Goal: Transaction & Acquisition: Purchase product/service

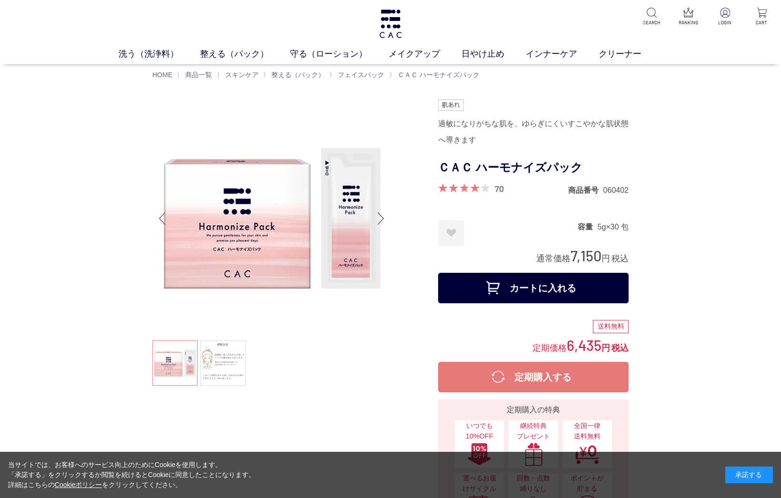
click at [542, 284] on button "カートに入れる" at bounding box center [533, 288] width 190 height 30
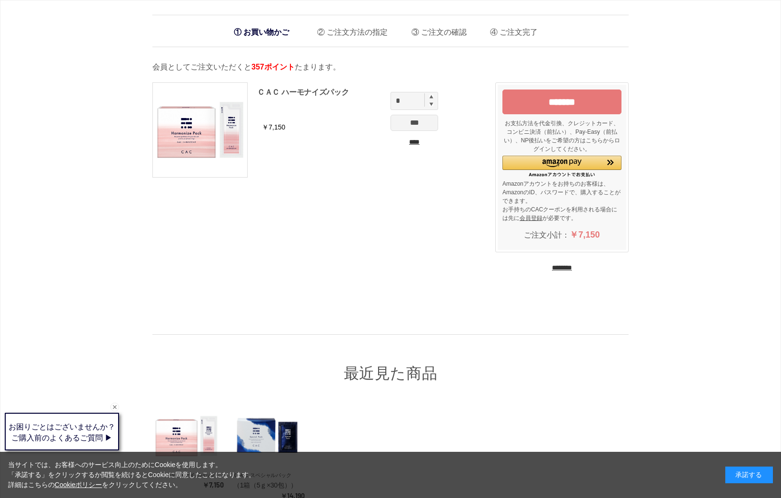
click at [524, 108] on input "*******" at bounding box center [561, 101] width 119 height 25
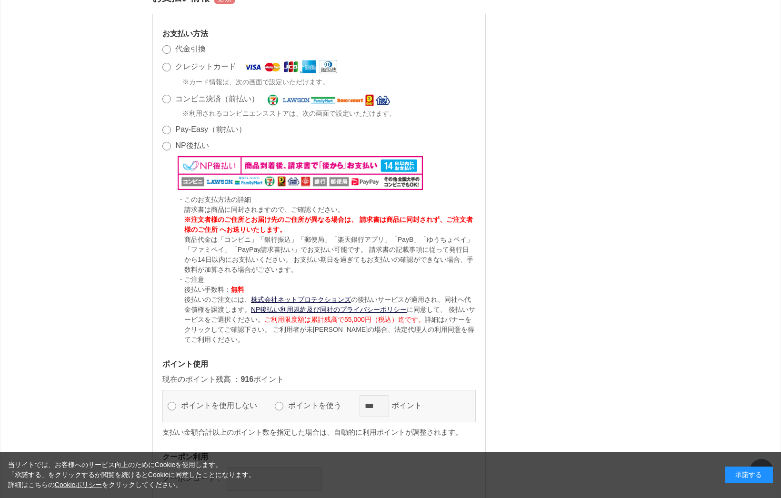
scroll to position [666, 0]
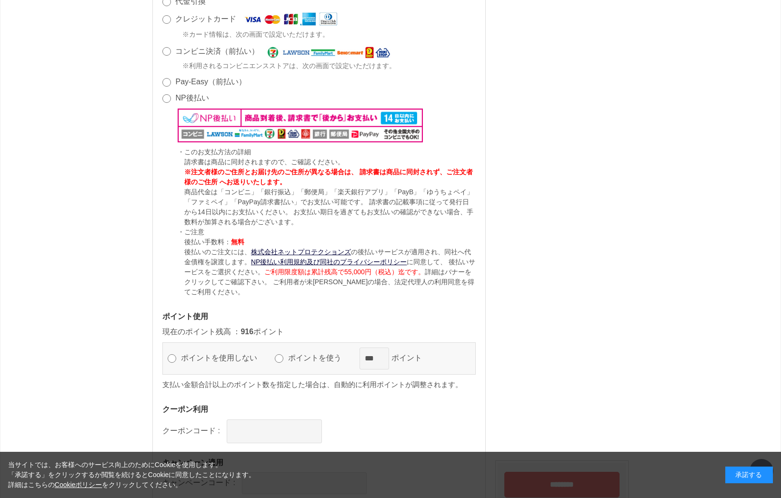
click at [326, 356] on label "ポイントを使う" at bounding box center [319, 358] width 67 height 8
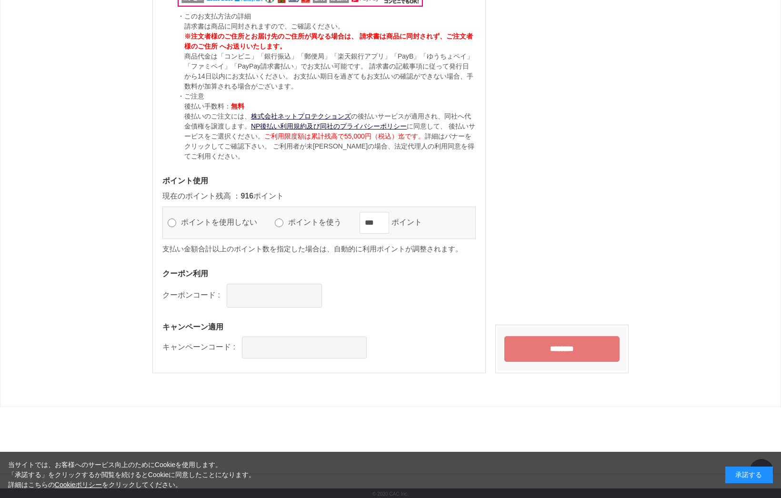
scroll to position [803, 0]
click at [535, 355] on input "********" at bounding box center [561, 348] width 115 height 26
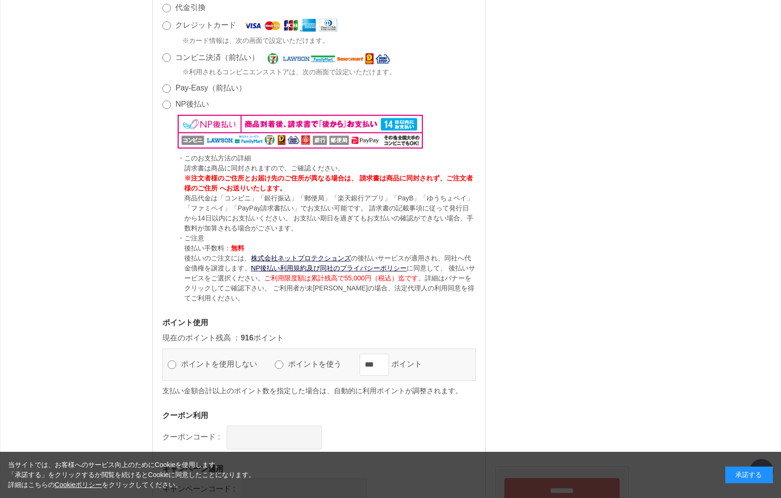
scroll to position [803, 0]
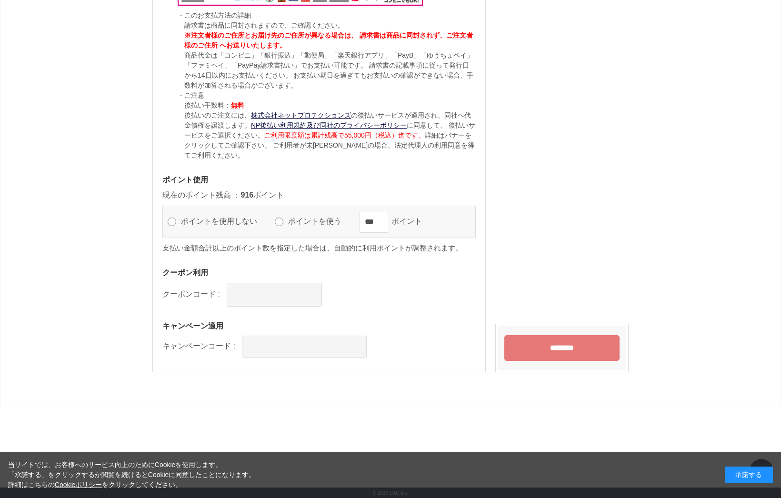
click at [549, 345] on input "********" at bounding box center [561, 348] width 115 height 26
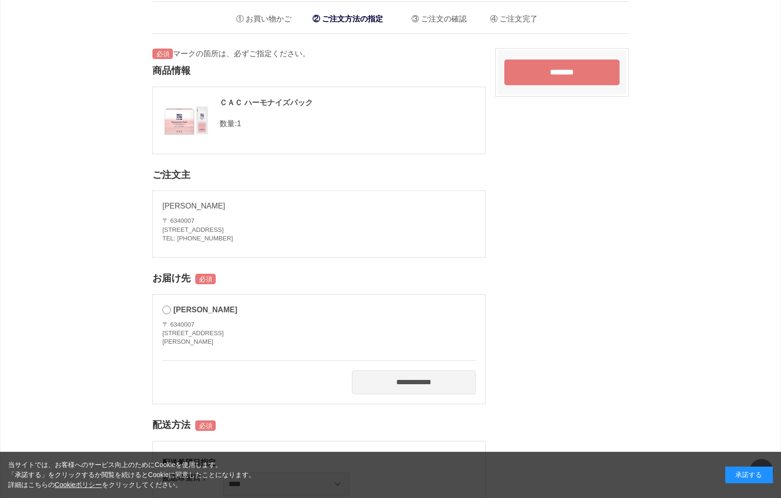
scroll to position [0, 0]
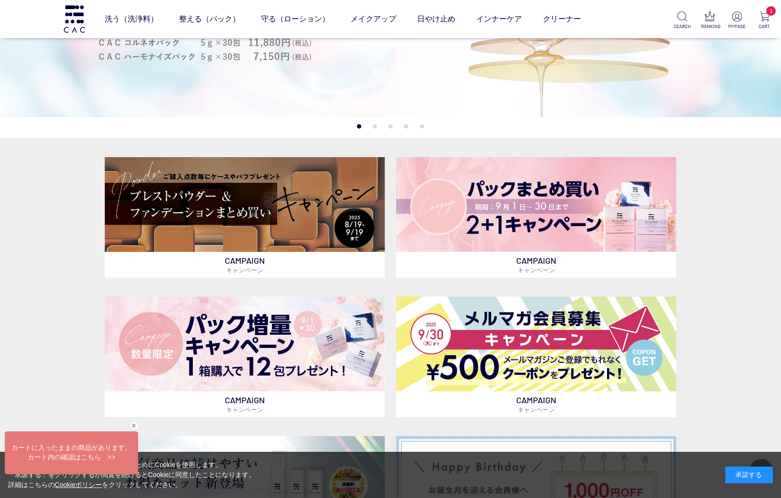
scroll to position [286, 0]
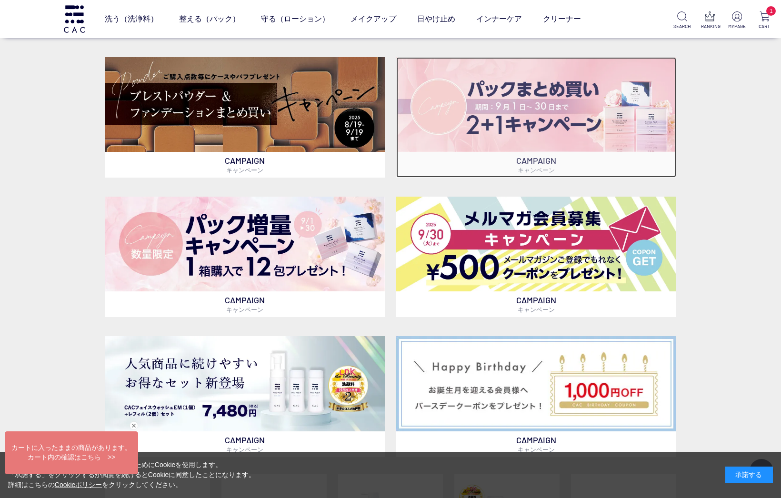
click at [518, 87] on img at bounding box center [536, 104] width 280 height 95
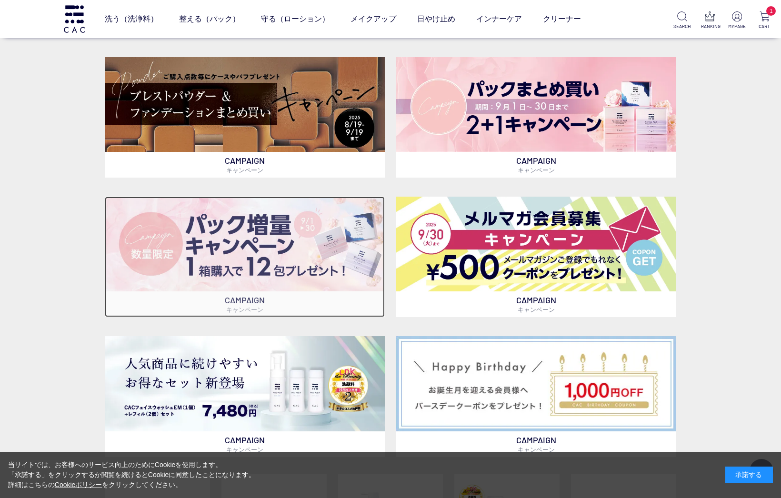
click at [232, 225] on img at bounding box center [245, 244] width 280 height 95
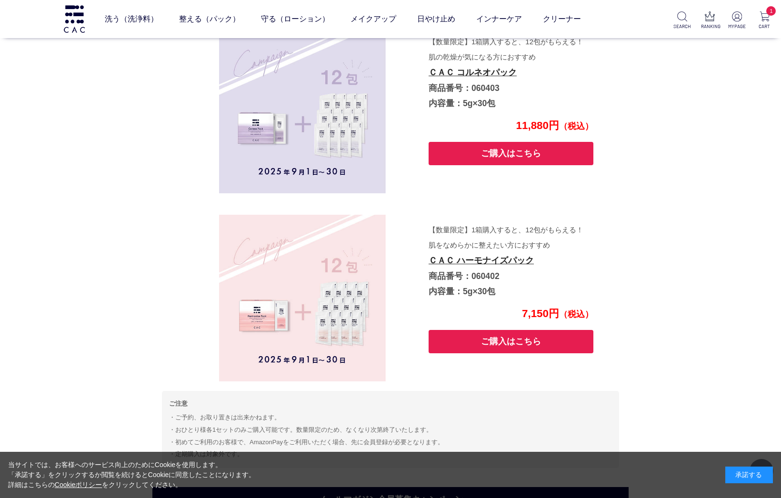
scroll to position [2944, 0]
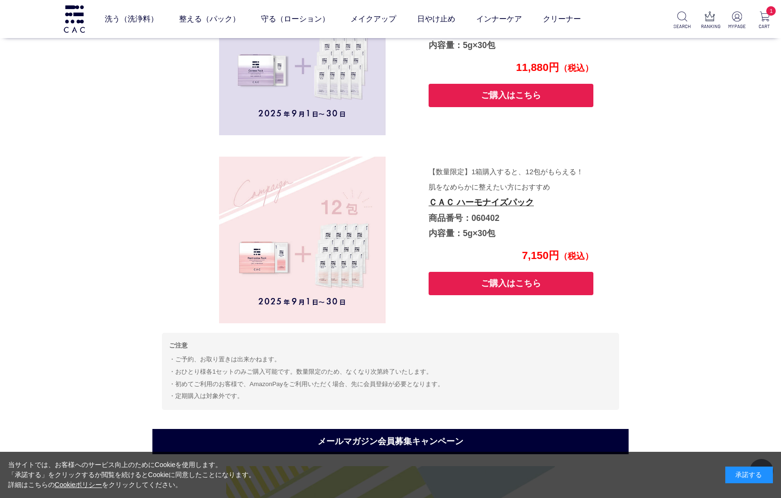
click at [466, 286] on button "ご購入はこちら" at bounding box center [510, 283] width 165 height 23
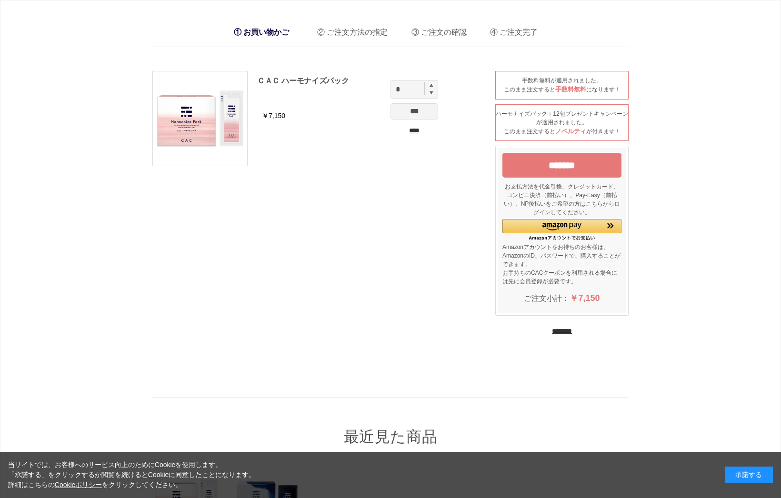
scroll to position [143, 0]
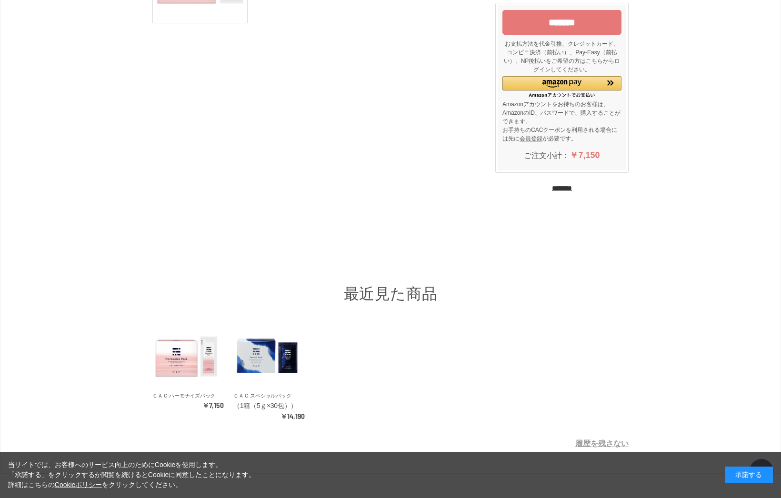
click at [552, 190] on input "********" at bounding box center [562, 188] width 20 height 9
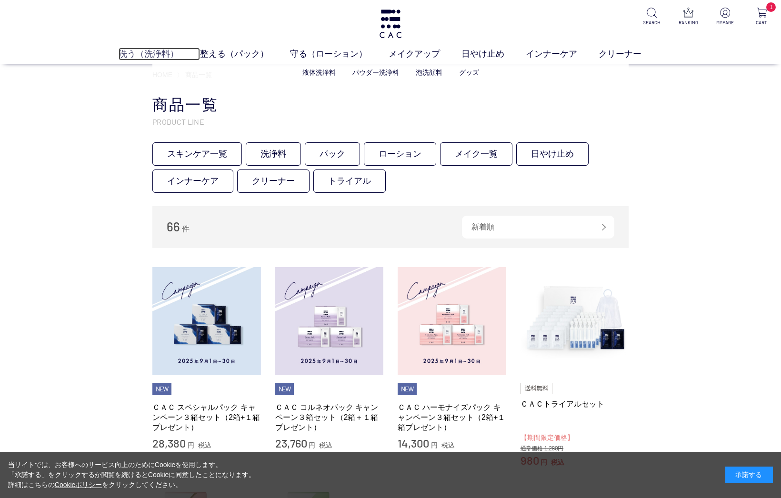
click at [159, 56] on link "洗う（洗浄料）" at bounding box center [159, 54] width 81 height 13
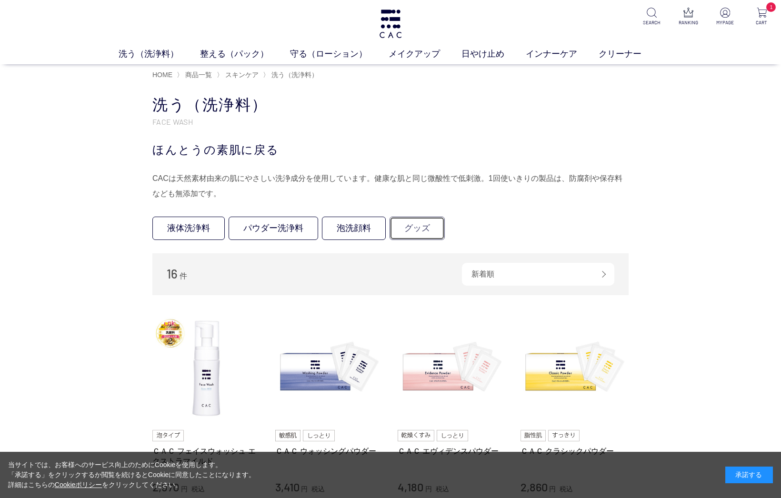
click at [434, 230] on link "グッズ" at bounding box center [416, 228] width 55 height 23
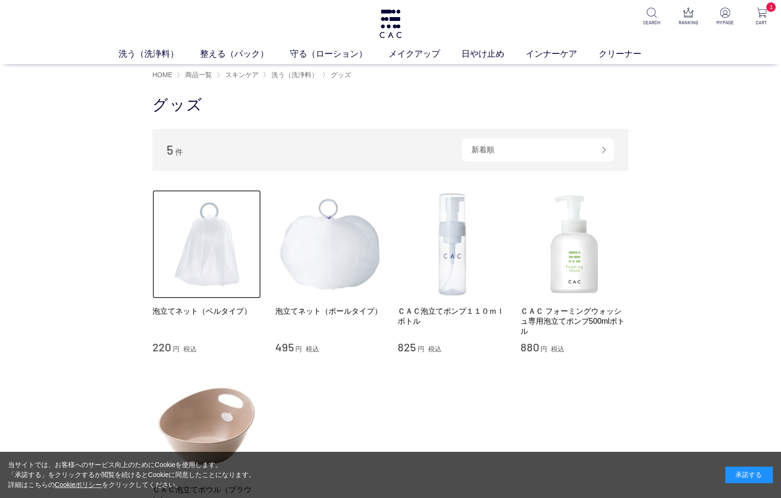
click at [204, 237] on img at bounding box center [206, 244] width 109 height 109
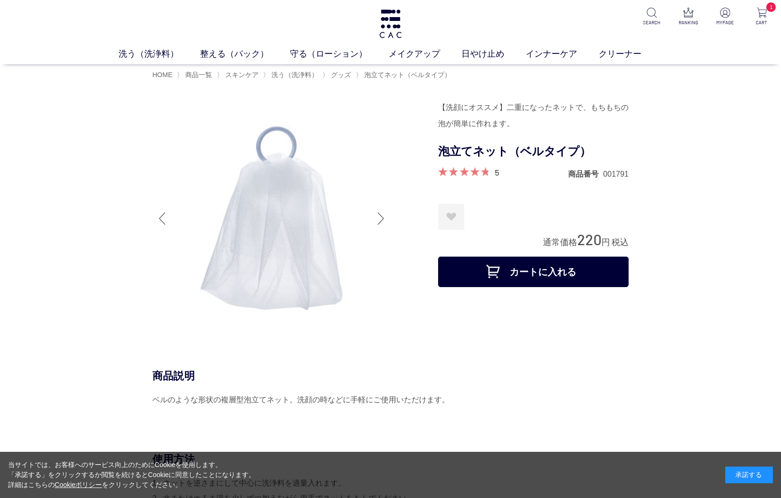
click at [561, 272] on button "カートに入れる" at bounding box center [533, 272] width 190 height 30
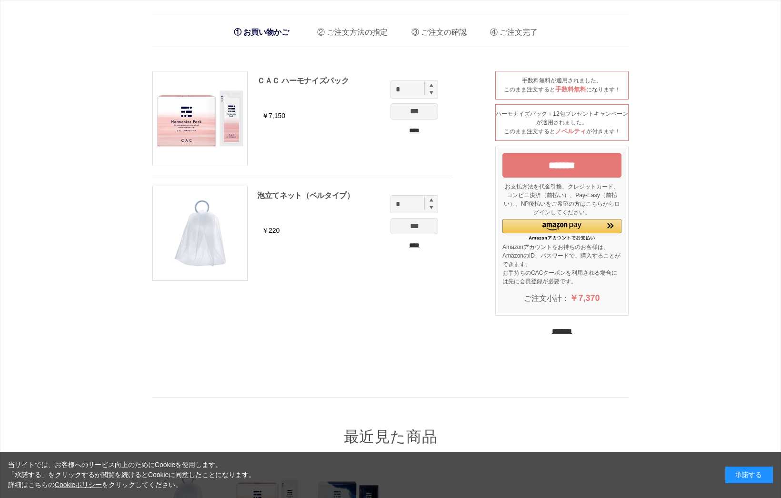
click at [432, 199] on img at bounding box center [431, 200] width 4 height 4
type input "*"
click at [427, 227] on input "***" at bounding box center [414, 226] width 48 height 16
click at [525, 167] on input "*******" at bounding box center [561, 165] width 119 height 25
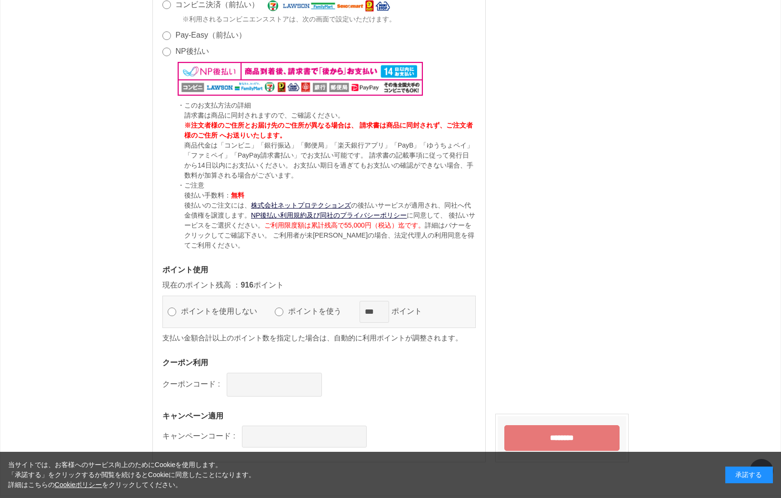
scroll to position [809, 0]
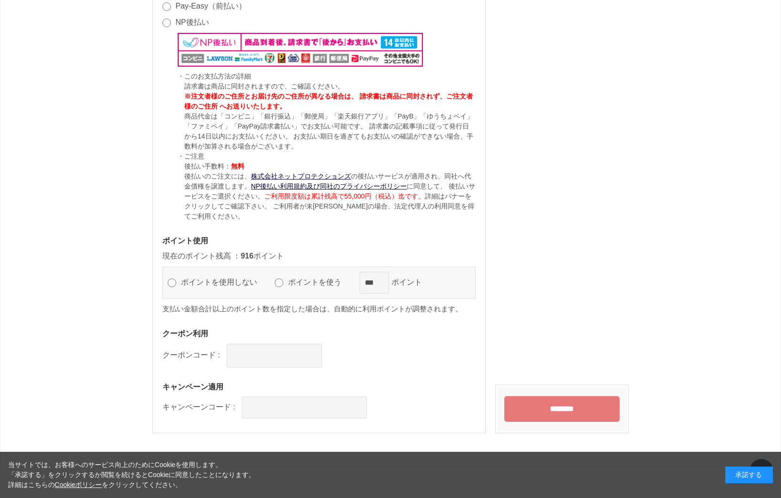
click at [329, 281] on label "ポイントを使う" at bounding box center [319, 282] width 67 height 8
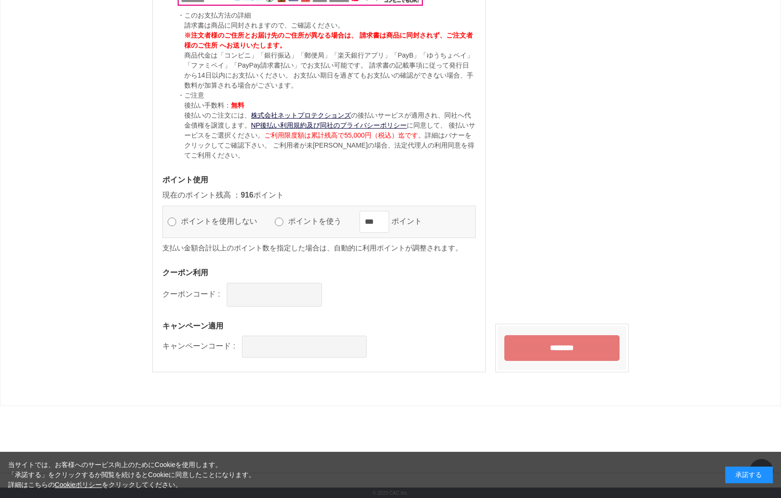
click at [548, 341] on input "********" at bounding box center [561, 348] width 115 height 26
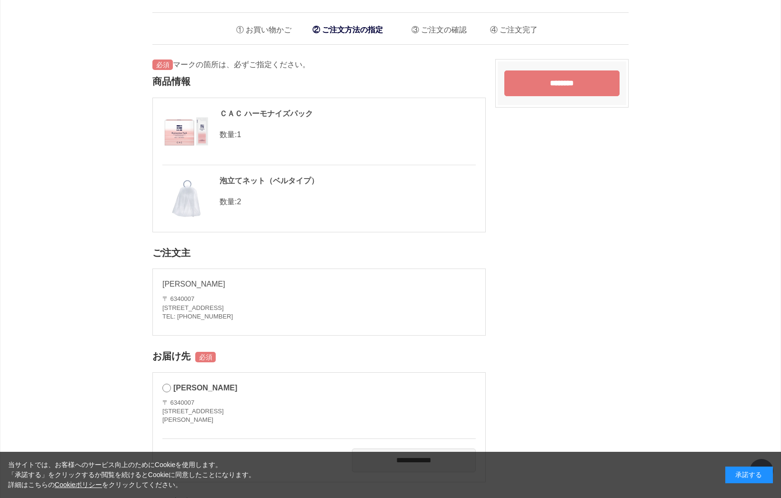
scroll to position [0, 0]
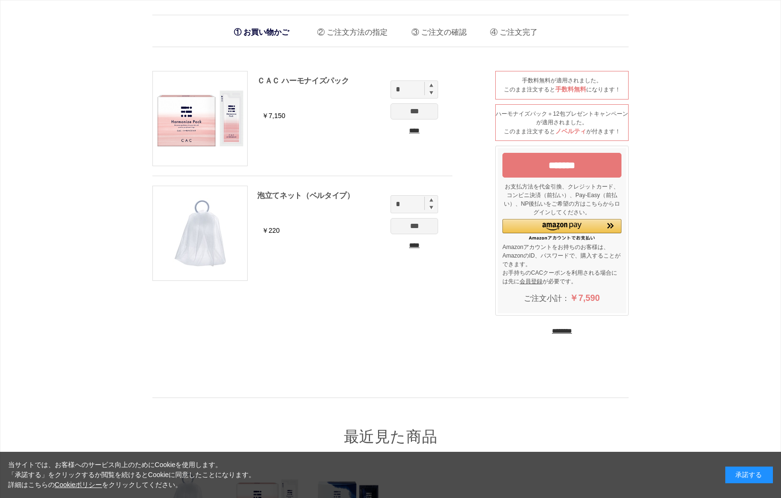
click at [429, 206] on img at bounding box center [431, 207] width 4 height 4
type input "*"
click at [432, 225] on input "***" at bounding box center [414, 226] width 48 height 16
click at [555, 171] on input "*******" at bounding box center [561, 165] width 119 height 25
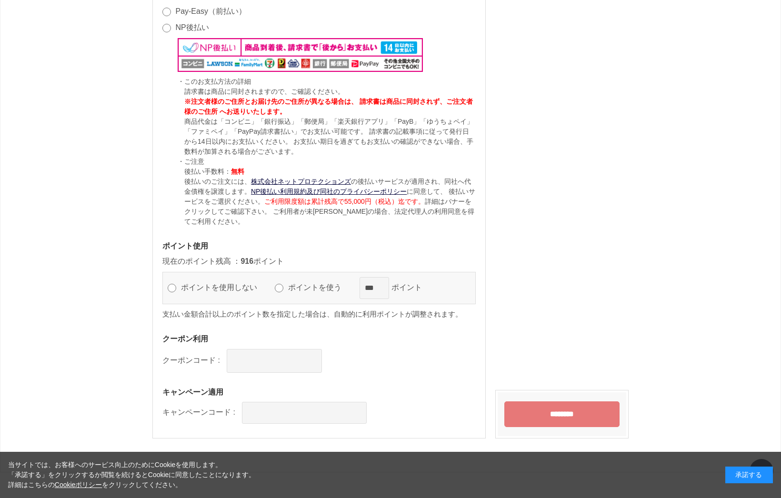
scroll to position [870, 0]
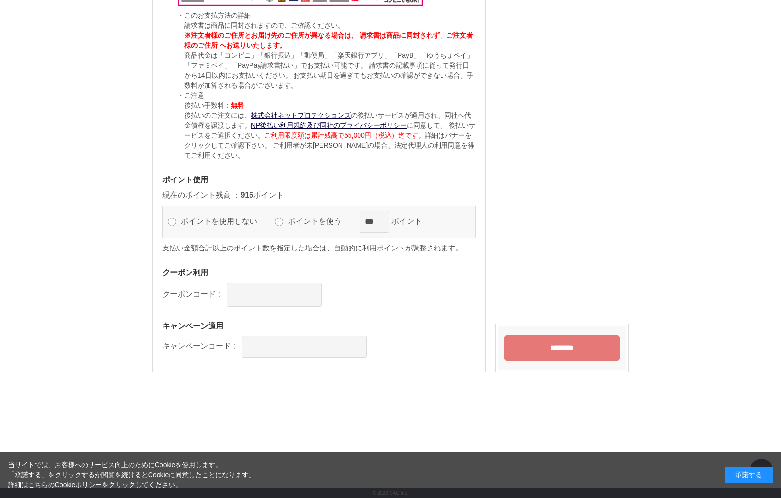
click at [589, 346] on input "********" at bounding box center [561, 348] width 115 height 26
click at [322, 220] on label "ポイントを使う" at bounding box center [319, 221] width 67 height 8
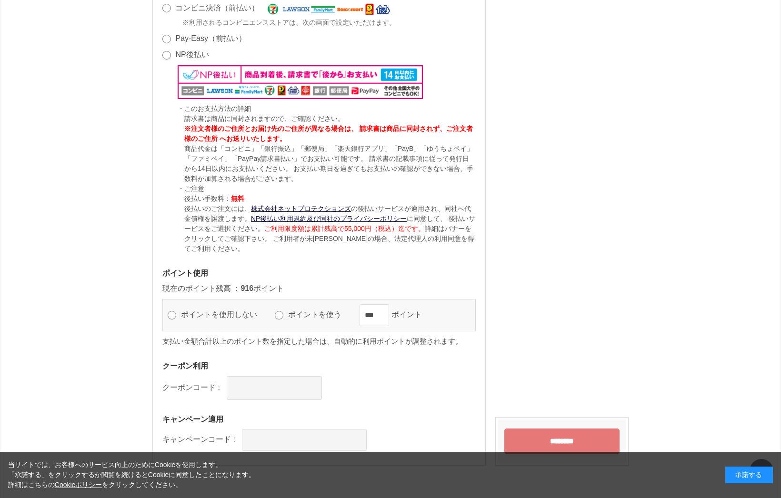
scroll to position [870, 0]
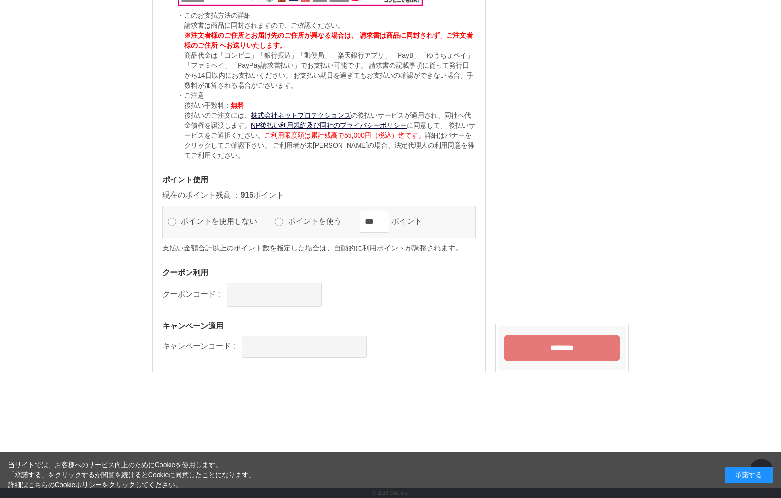
click at [567, 345] on input "********" at bounding box center [561, 348] width 115 height 26
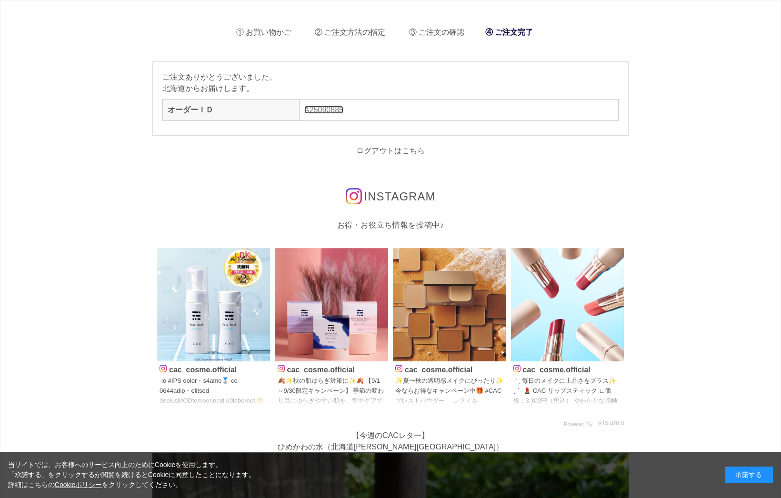
click at [329, 109] on link "A25090885" at bounding box center [323, 110] width 39 height 8
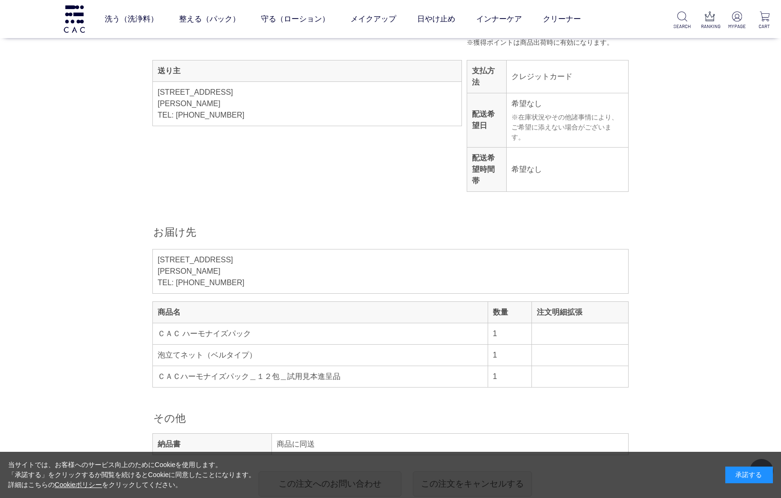
scroll to position [381, 0]
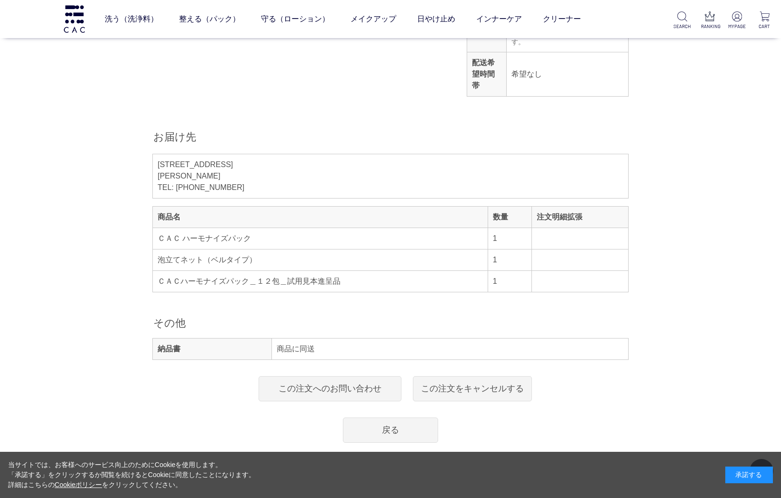
click at [741, 470] on div "承諾する" at bounding box center [749, 474] width 48 height 17
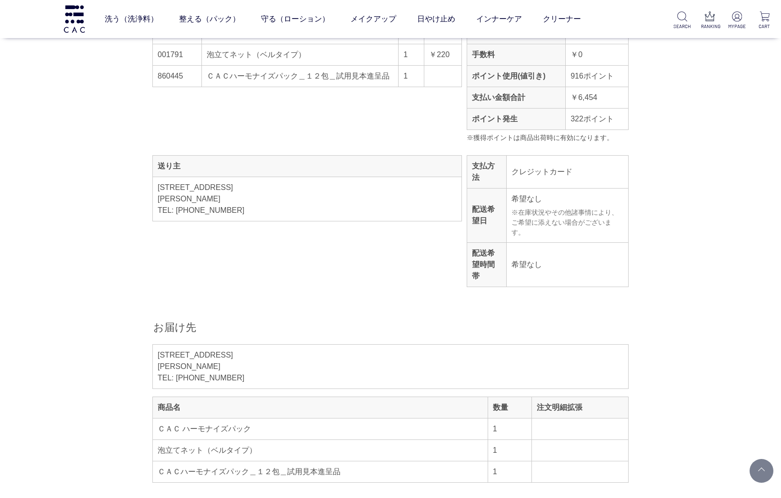
scroll to position [0, 0]
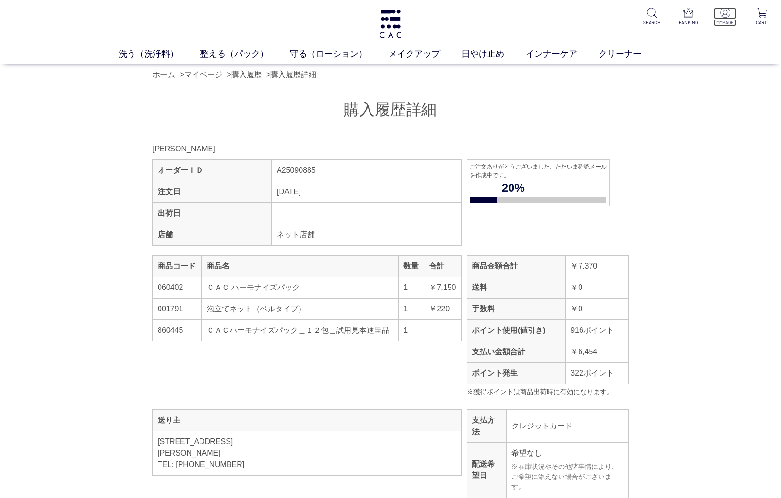
click at [722, 24] on p "MYPAGE" at bounding box center [724, 22] width 23 height 7
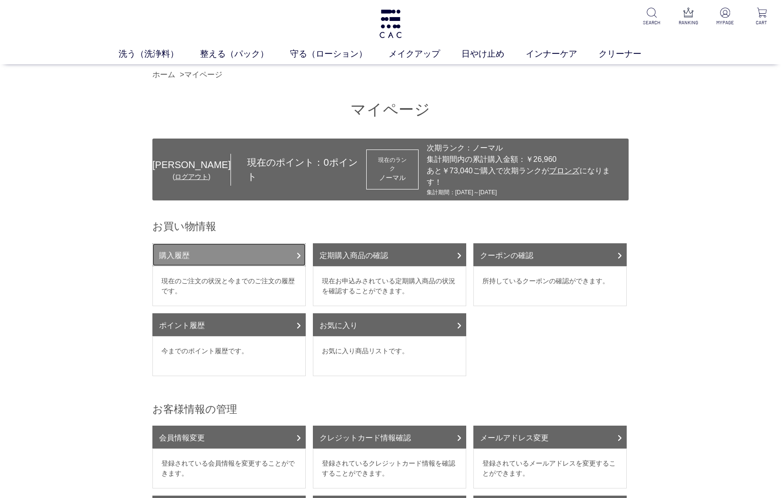
click at [266, 243] on link "購入履歴" at bounding box center [228, 254] width 153 height 23
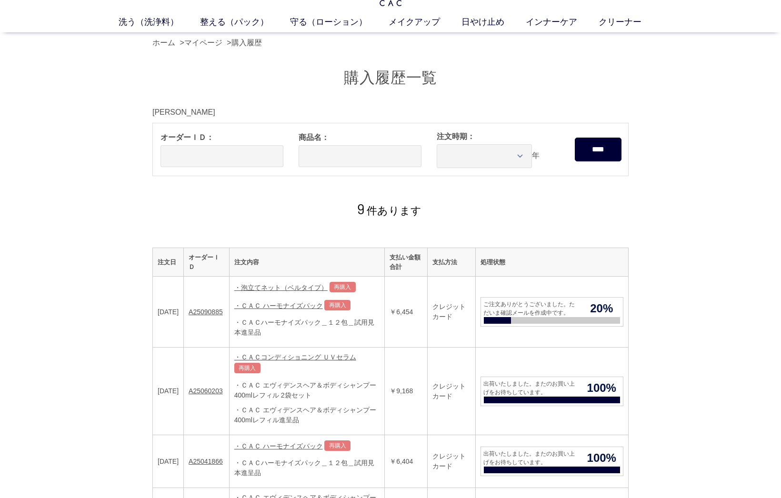
scroll to position [48, 0]
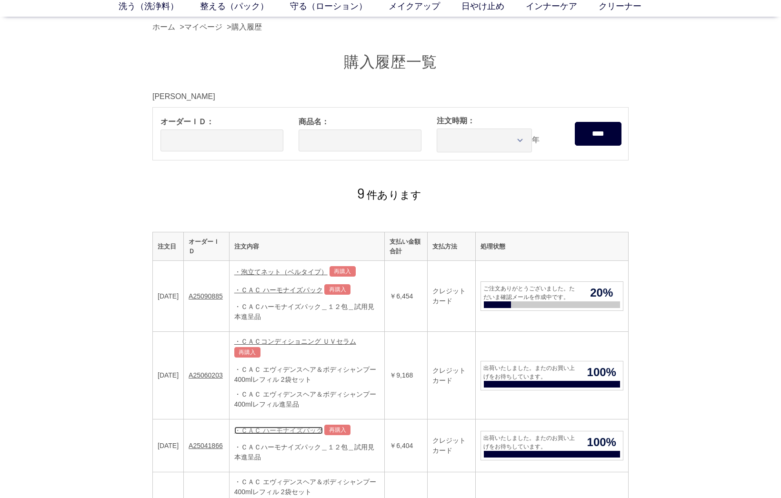
click at [294, 426] on link "・ＣＡＣ ハーモナイズパック" at bounding box center [278, 430] width 89 height 8
click at [219, 442] on link "A25041866" at bounding box center [205, 446] width 34 height 8
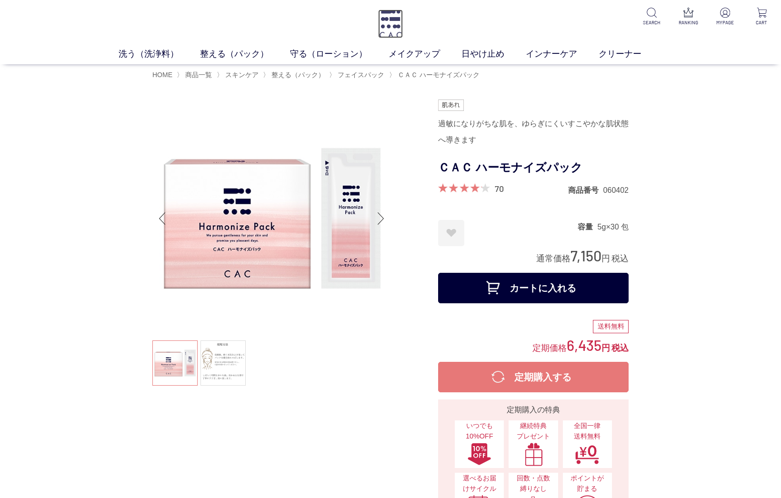
click at [396, 23] on img at bounding box center [390, 24] width 25 height 29
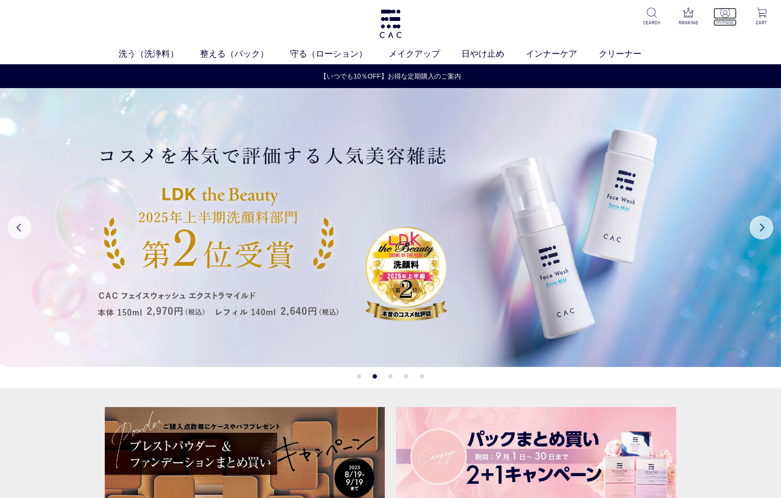
click at [725, 20] on p "MYPAGE" at bounding box center [724, 22] width 23 height 7
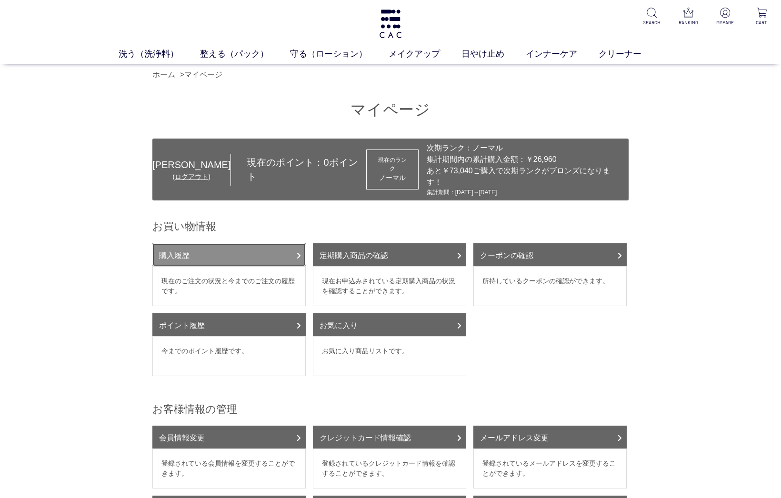
click at [230, 243] on link "購入履歴" at bounding box center [228, 254] width 153 height 23
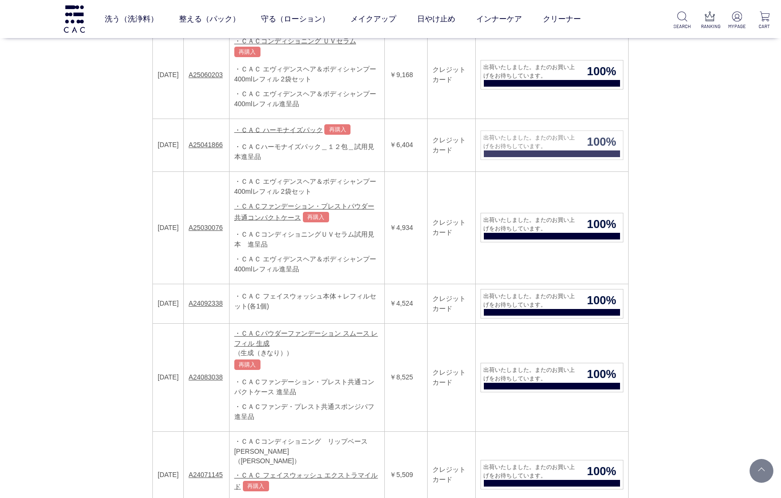
scroll to position [286, 0]
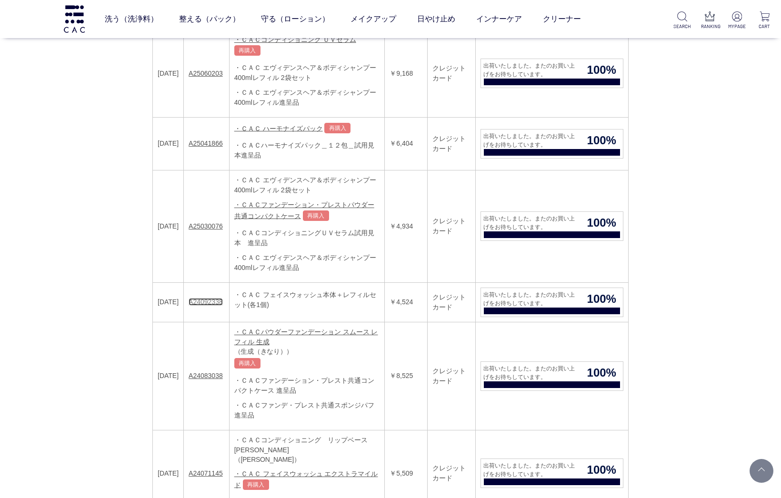
click at [207, 298] on link "A24092338" at bounding box center [205, 302] width 34 height 8
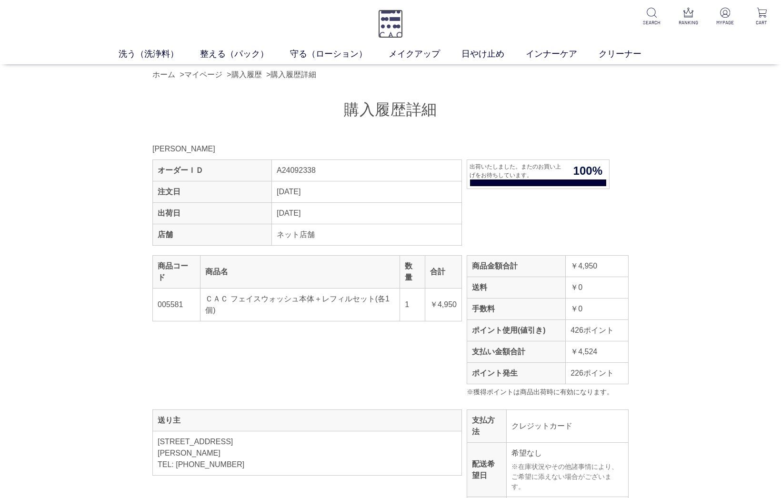
click at [386, 21] on img at bounding box center [390, 24] width 25 height 29
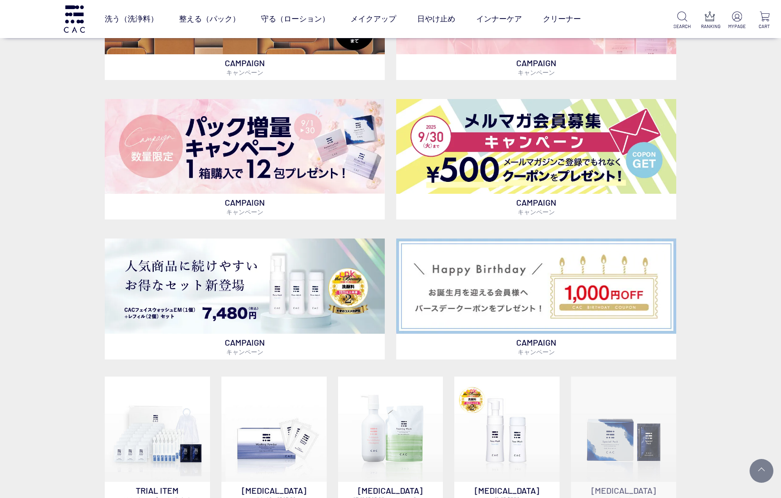
scroll to position [333, 0]
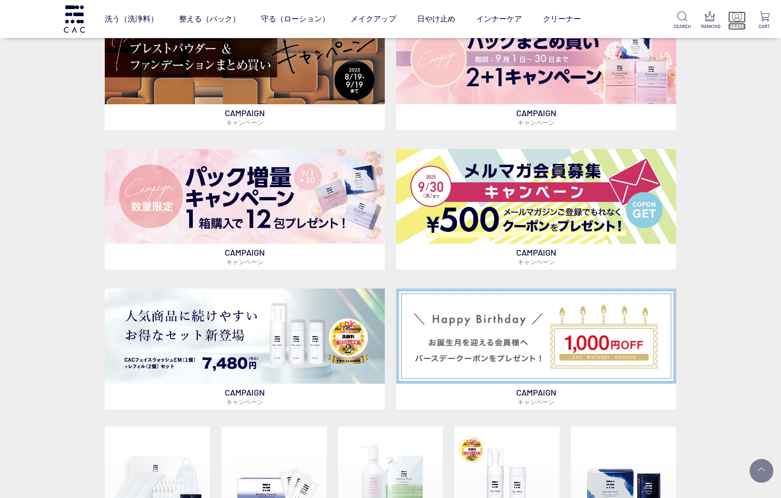
click at [734, 22] on p at bounding box center [737, 16] width 18 height 11
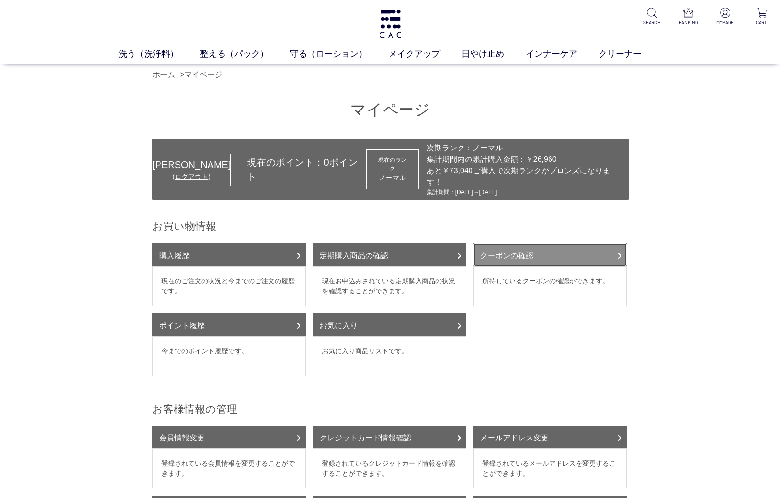
click at [537, 243] on link "クーポンの確認" at bounding box center [549, 254] width 153 height 23
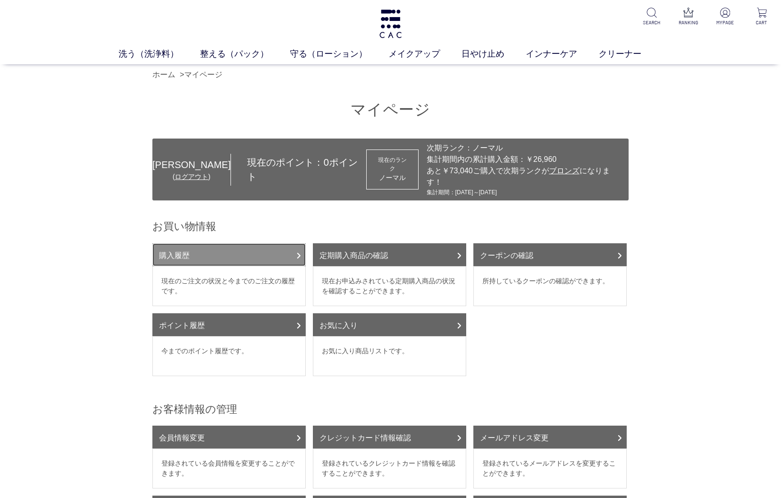
click at [268, 243] on link "購入履歴" at bounding box center [228, 254] width 153 height 23
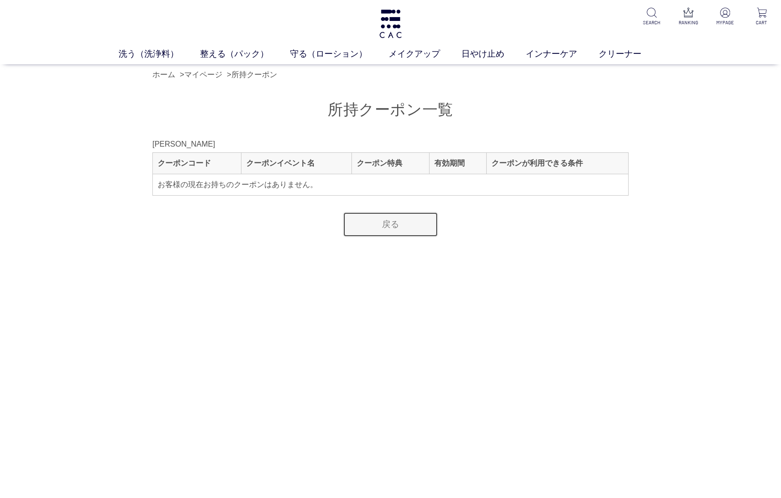
click at [411, 224] on link "戻る" at bounding box center [390, 224] width 95 height 25
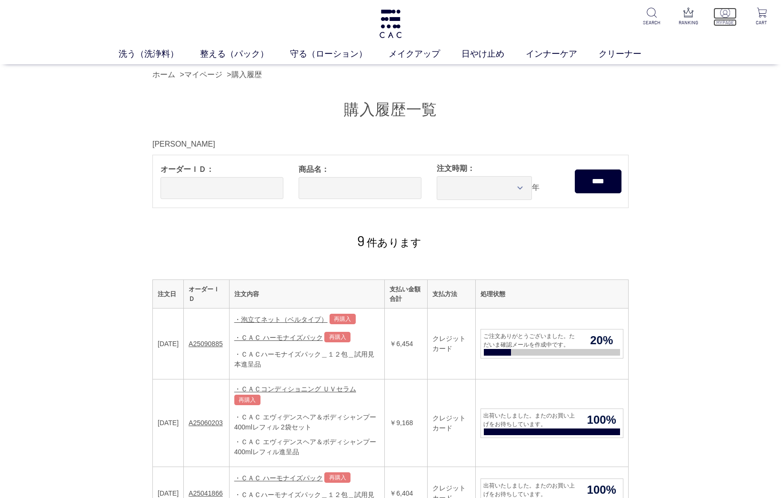
click at [729, 22] on p "MYPAGE" at bounding box center [724, 22] width 23 height 7
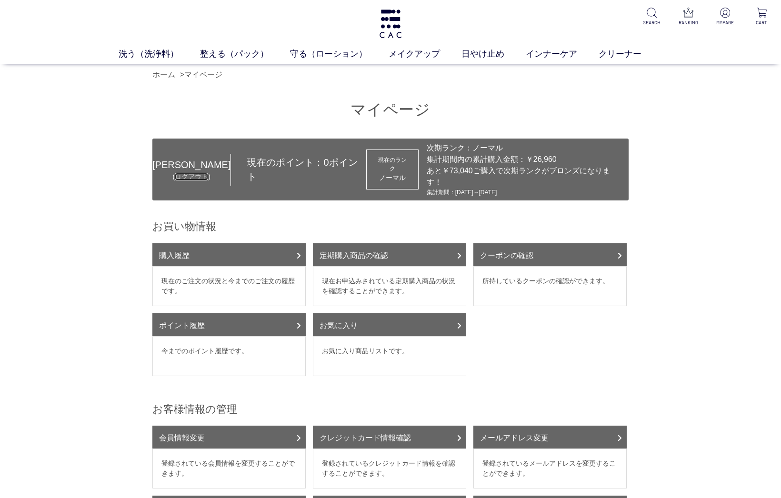
click at [188, 173] on link "ログアウト" at bounding box center [191, 177] width 33 height 8
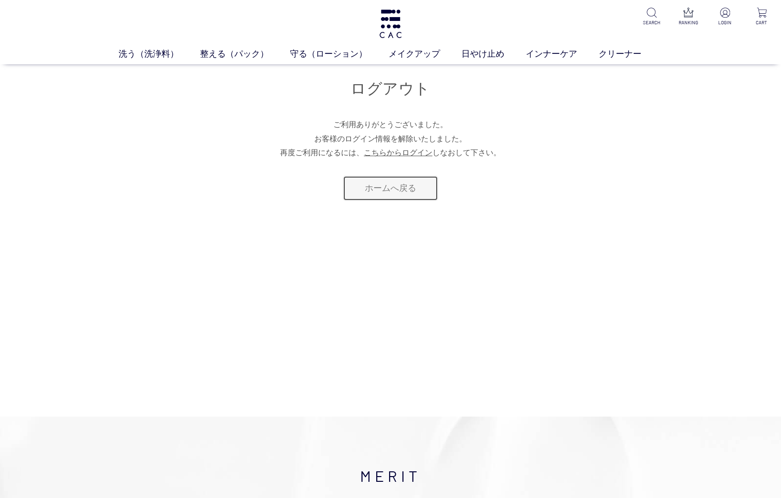
click at [384, 186] on link "ホームへ戻る" at bounding box center [390, 188] width 95 height 25
